Goal: Task Accomplishment & Management: Complete application form

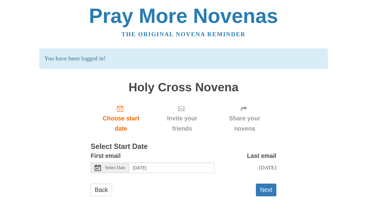
scroll to position [47, 0]
click at [262, 188] on button "Next" at bounding box center [266, 189] width 20 height 13
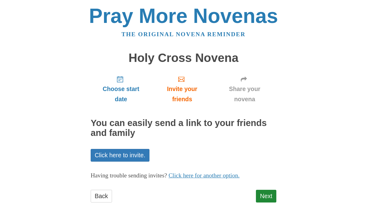
scroll to position [62, 0]
click at [261, 190] on link "Next" at bounding box center [266, 196] width 20 height 13
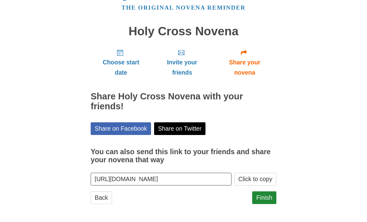
scroll to position [83, 0]
click at [262, 191] on link "Finish" at bounding box center [264, 197] width 24 height 13
